Goal: Find specific page/section: Find specific page/section

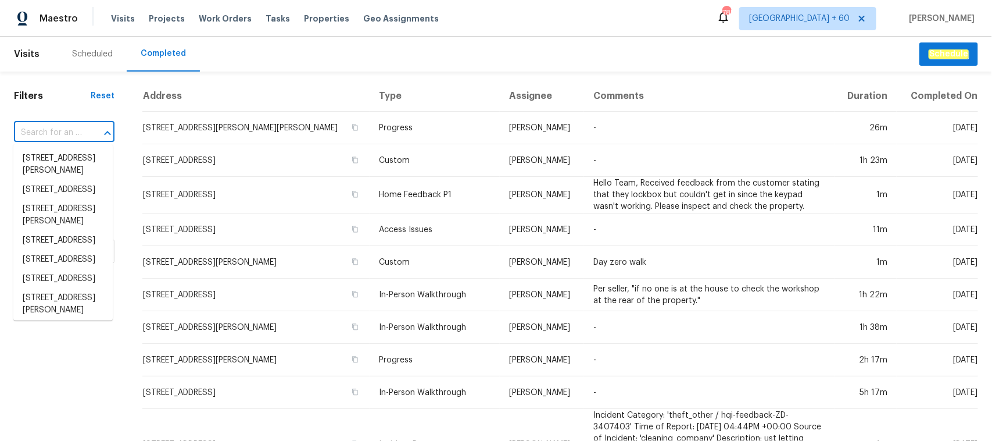
click at [79, 131] on input "text" at bounding box center [48, 133] width 68 height 18
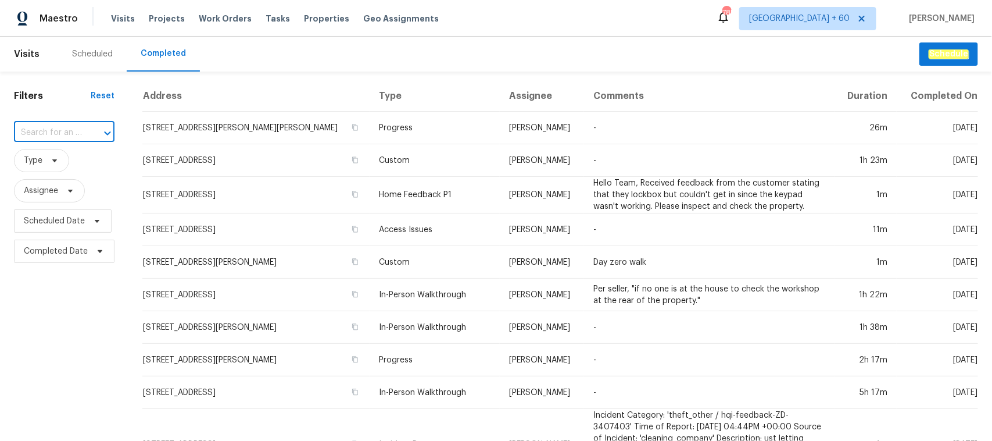
paste input "[STREET_ADDRESS][PERSON_NAME]"
type input "[STREET_ADDRESS][PERSON_NAME]"
click at [68, 164] on li "[STREET_ADDRESS][PERSON_NAME]" at bounding box center [62, 164] width 99 height 31
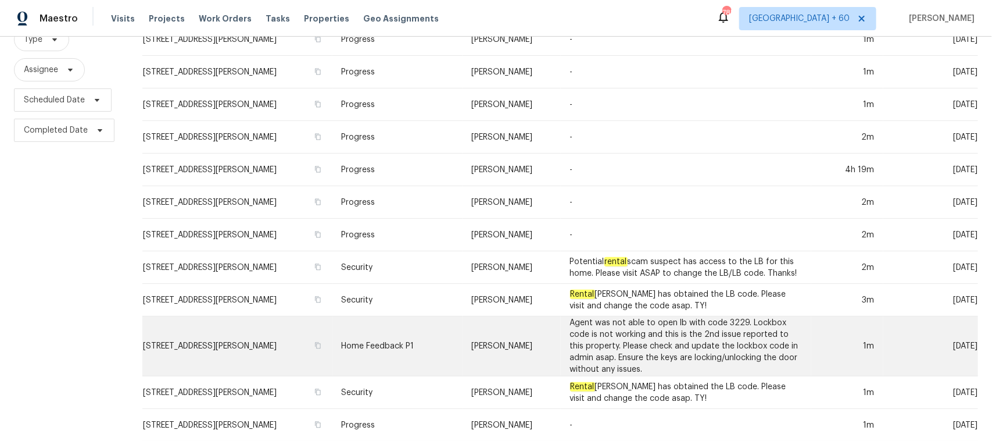
scroll to position [337, 0]
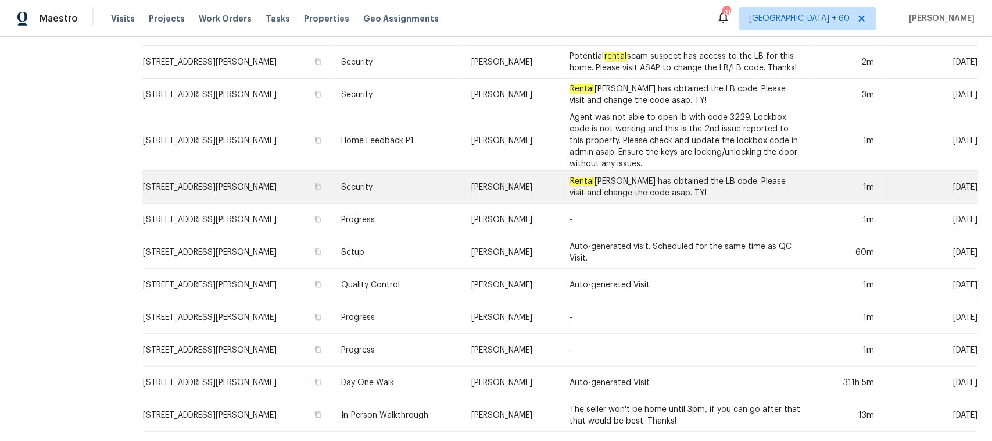
click at [369, 178] on td "Security" at bounding box center [397, 187] width 130 height 33
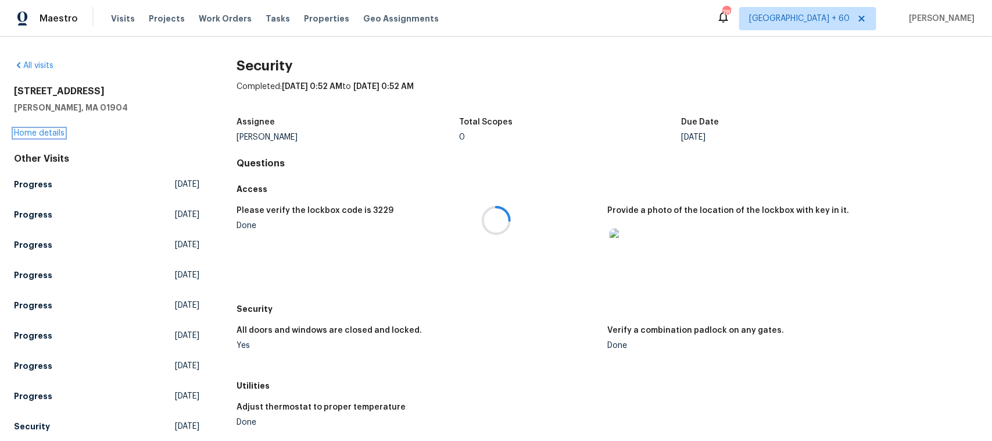
click at [39, 130] on link "Home details" at bounding box center [39, 133] width 51 height 8
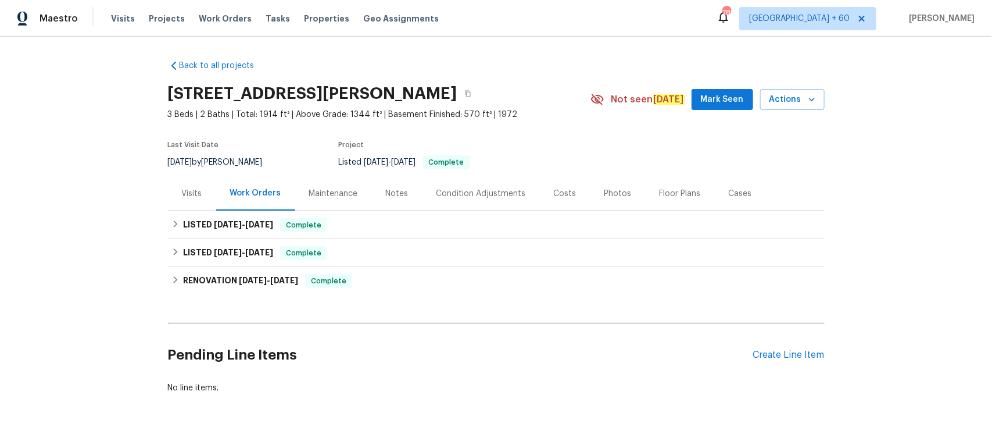
click at [604, 195] on div "Photos" at bounding box center [617, 194] width 27 height 12
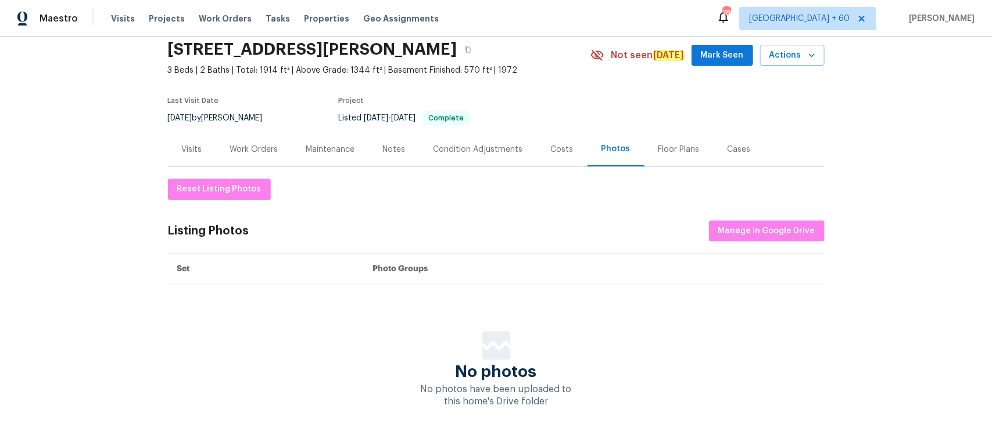
scroll to position [91, 0]
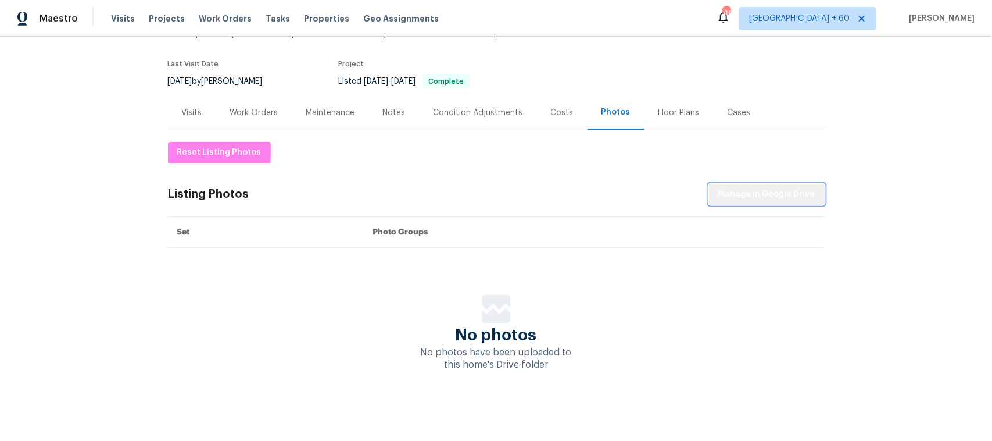
click at [771, 187] on span "Manage in Google Drive" at bounding box center [766, 194] width 97 height 15
